Goal: Navigation & Orientation: Find specific page/section

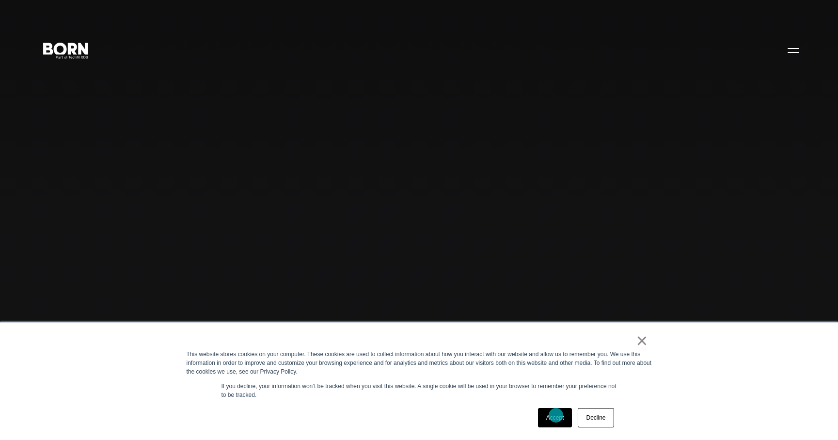
click at [555, 416] on link "Accept" at bounding box center [555, 417] width 34 height 19
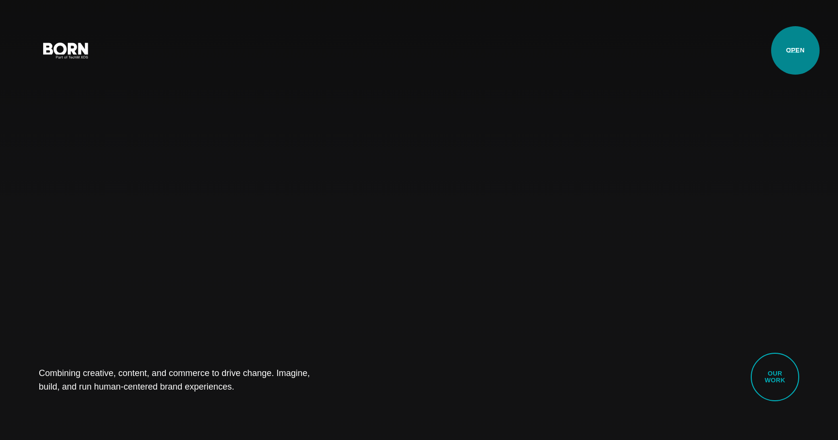
click at [794, 49] on button "Primary Menu" at bounding box center [793, 50] width 23 height 20
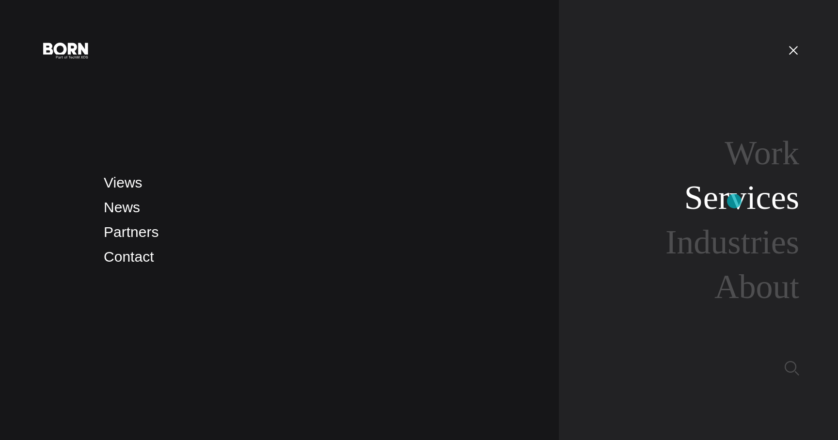
click at [734, 201] on link "Services" at bounding box center [741, 197] width 115 height 37
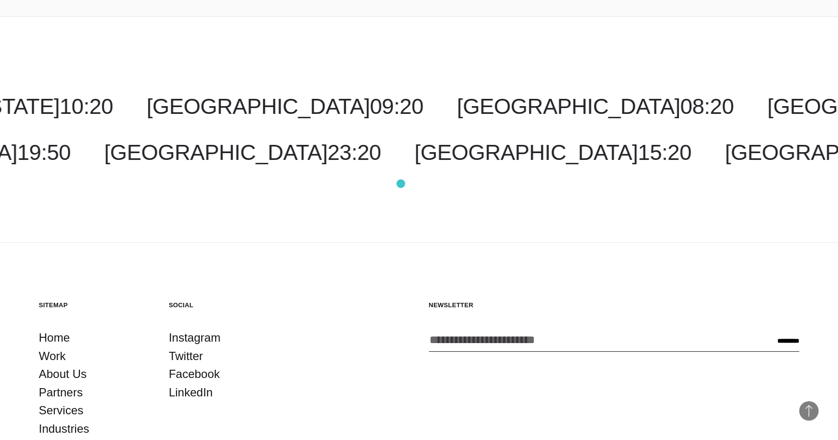
scroll to position [2038, 0]
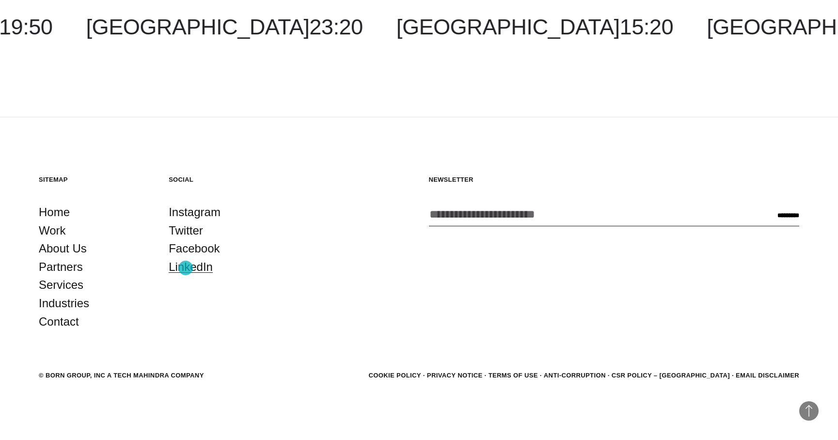
click at [186, 268] on link "LinkedIn" at bounding box center [191, 267] width 44 height 18
